Goal: Task Accomplishment & Management: Use online tool/utility

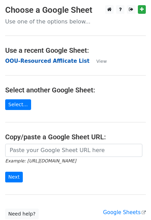
click at [29, 62] on strong "OOU-Resourced Afflicate List" at bounding box center [47, 61] width 84 height 6
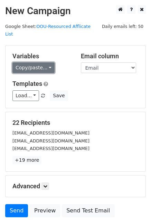
click at [23, 62] on link "Copy/paste..." at bounding box center [33, 67] width 42 height 11
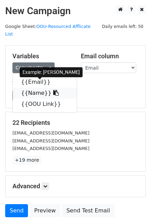
click at [38, 88] on link "{{Name}}" at bounding box center [45, 93] width 64 height 11
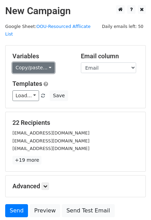
click at [21, 62] on link "Copy/paste..." at bounding box center [33, 67] width 42 height 11
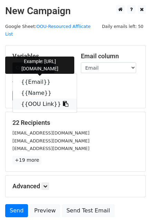
click at [31, 99] on link "{{OOU Link}}" at bounding box center [45, 104] width 64 height 11
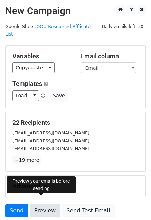
click at [47, 204] on link "Preview" at bounding box center [45, 210] width 30 height 13
click at [42, 204] on link "Preview" at bounding box center [45, 210] width 30 height 13
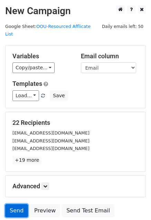
click at [11, 204] on link "Send" at bounding box center [16, 210] width 23 height 13
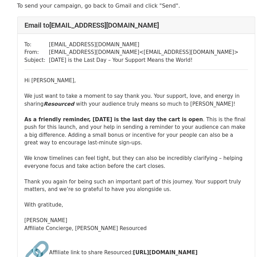
scroll to position [34, 0]
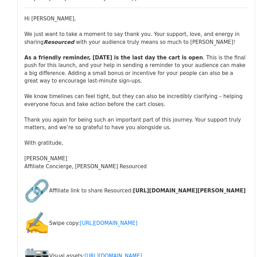
scroll to position [1690, 0]
